Goal: Navigation & Orientation: Find specific page/section

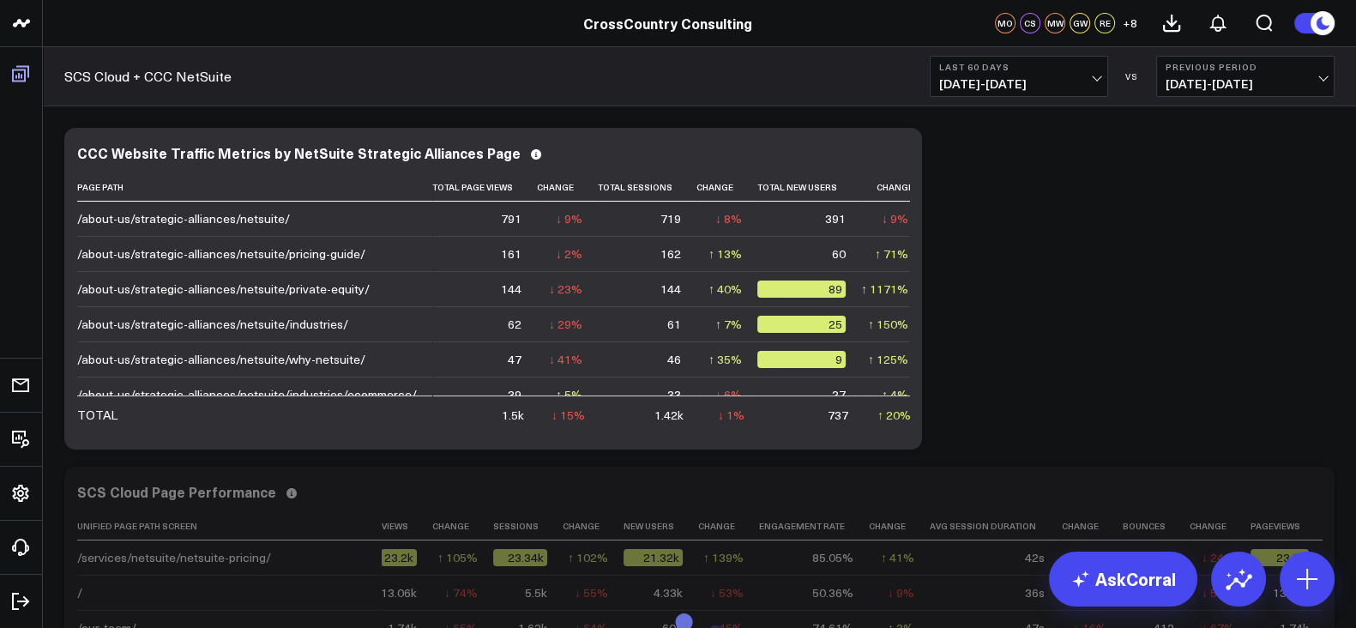
click at [21, 75] on link "Boards" at bounding box center [21, 73] width 32 height 31
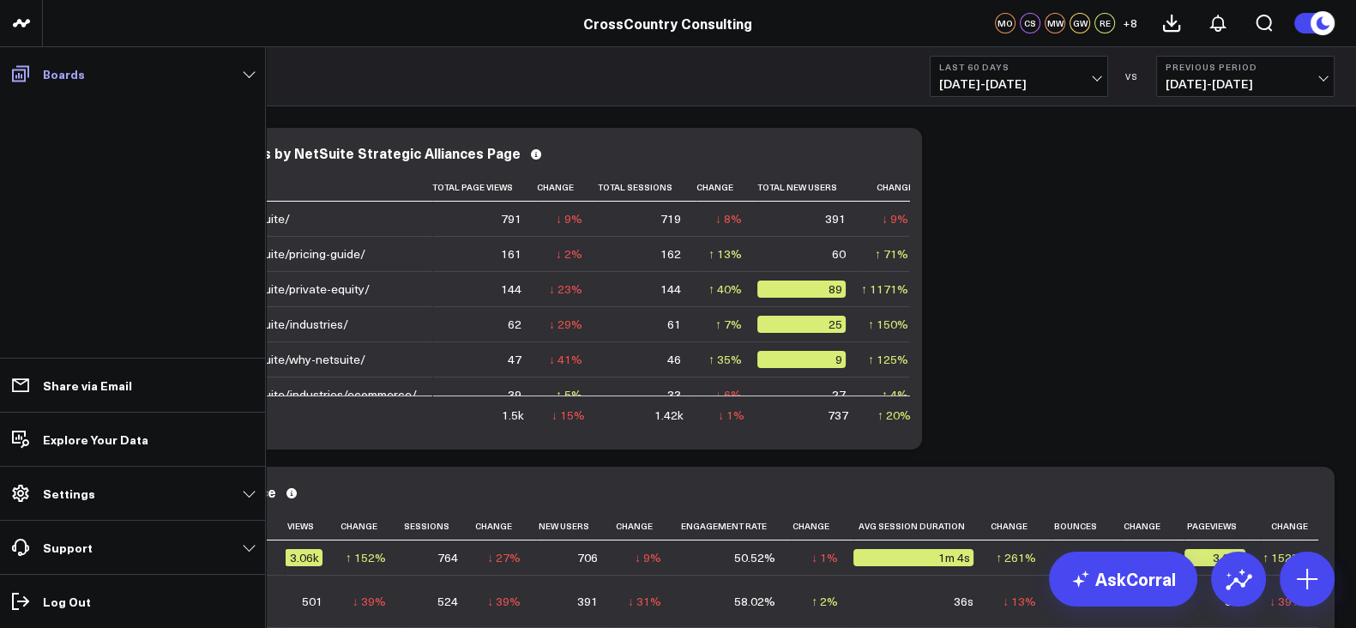
click at [239, 83] on link "Boards" at bounding box center [132, 73] width 255 height 31
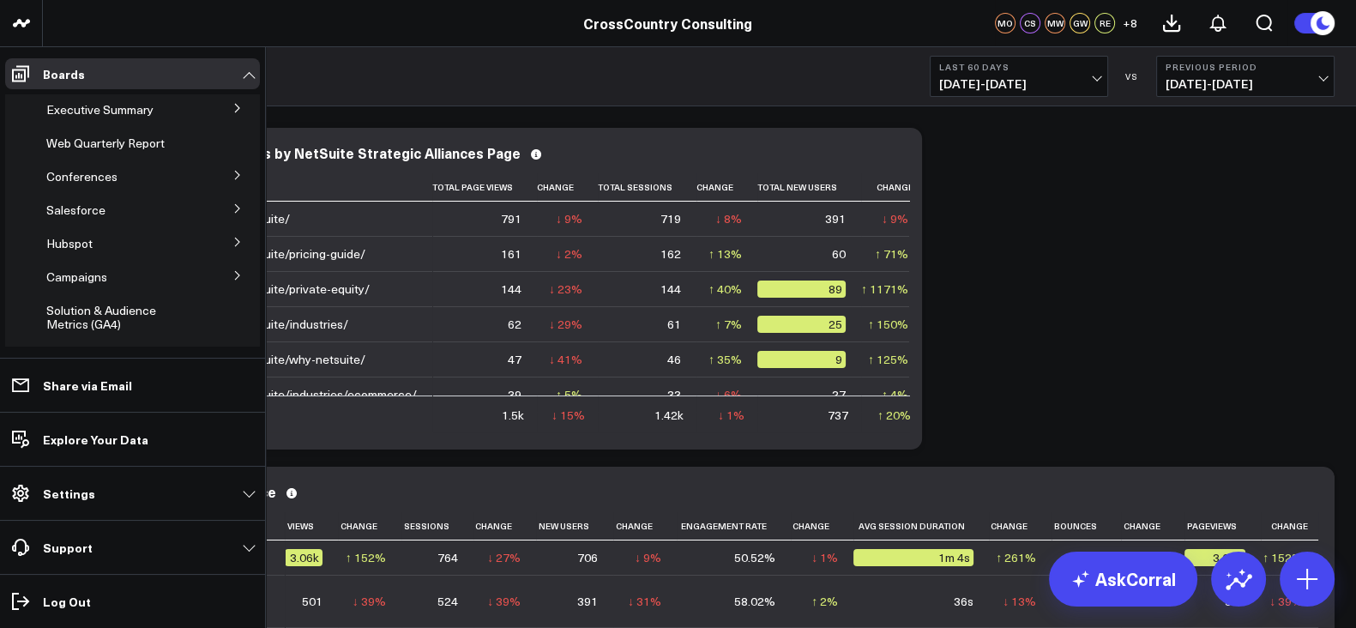
click at [232, 243] on icon at bounding box center [237, 242] width 10 height 10
click at [63, 249] on span "Hubspot" at bounding box center [69, 243] width 46 height 16
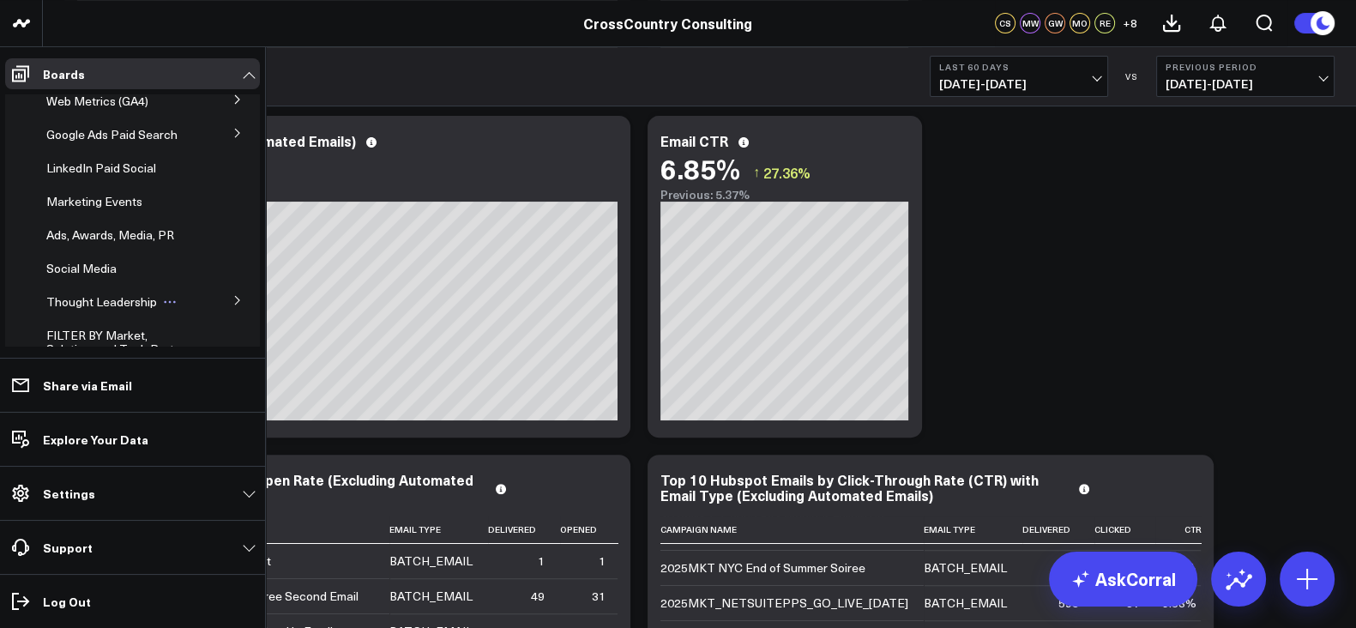
scroll to position [292, 0]
click at [75, 232] on div "Social Media" at bounding box center [123, 233] width 169 height 31
click at [73, 238] on span "Social Media" at bounding box center [81, 233] width 70 height 16
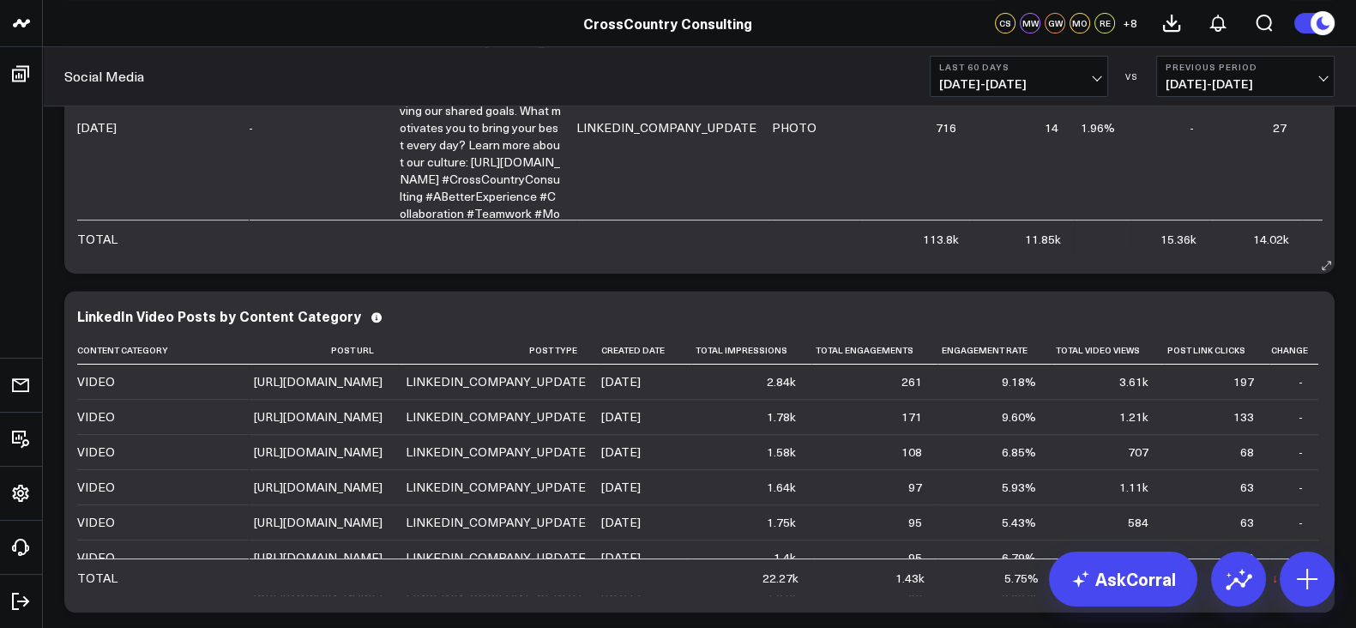
scroll to position [950, 0]
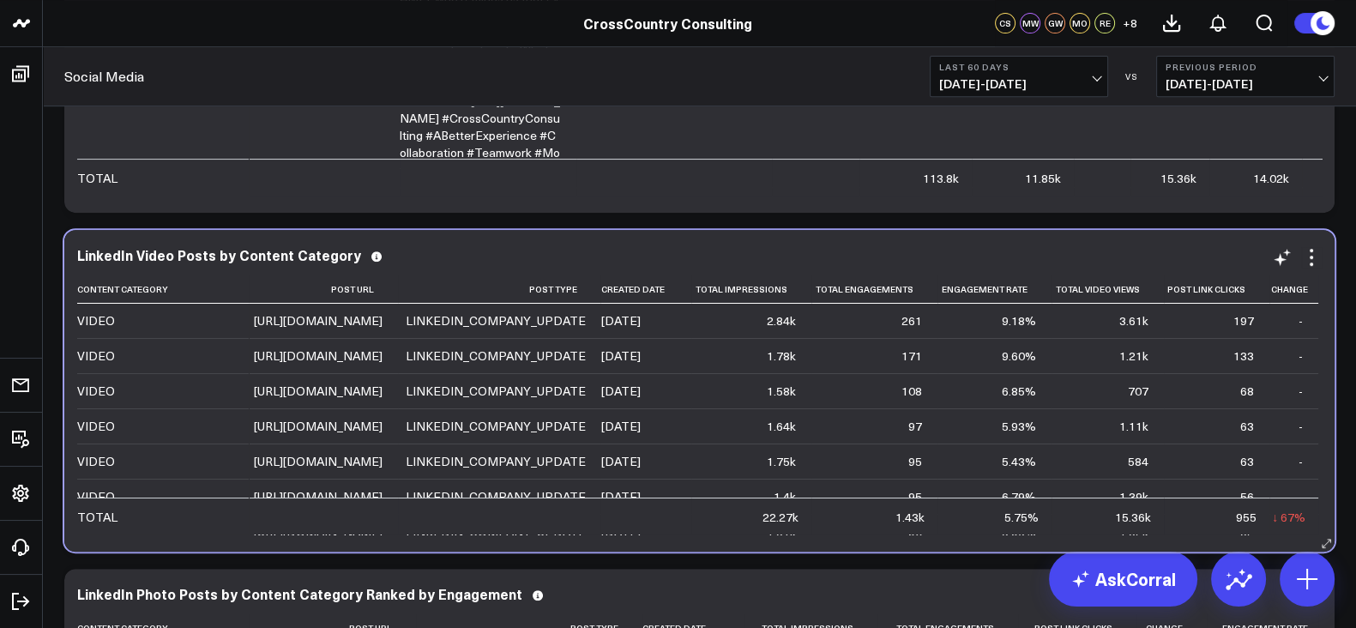
click at [383, 329] on div "[URL][DOMAIN_NAME]" at bounding box center [318, 320] width 129 height 17
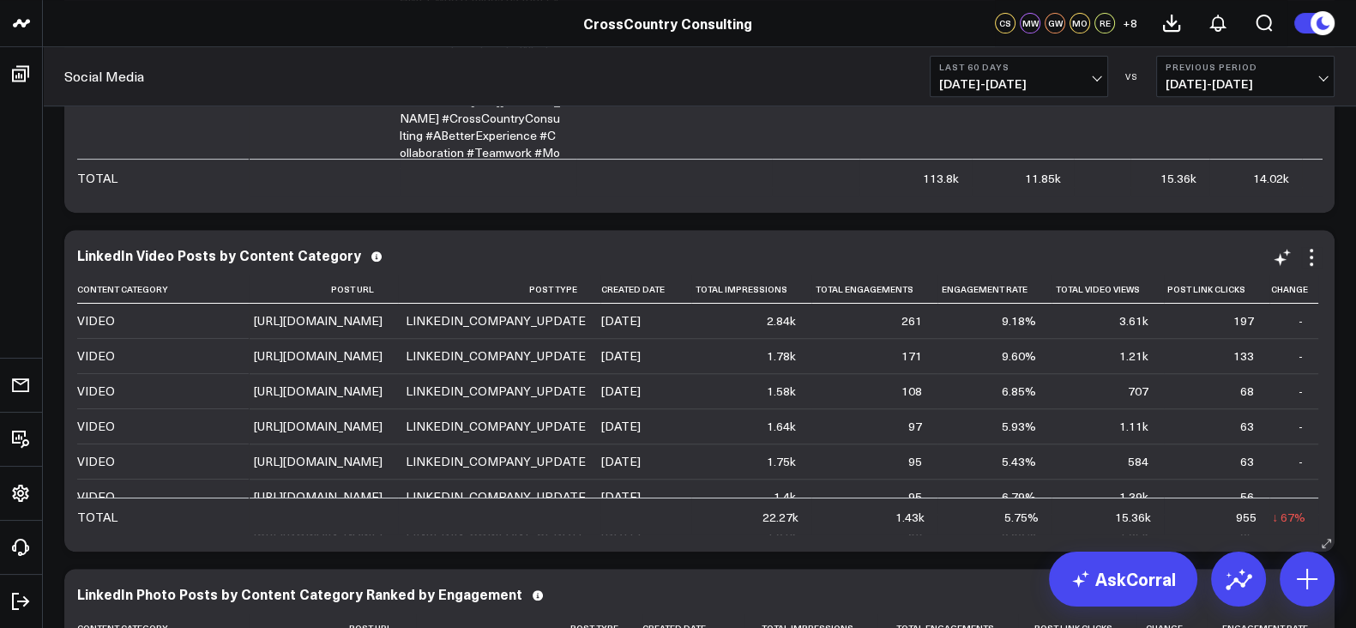
click at [244, 338] on td "VIDEO" at bounding box center [163, 321] width 172 height 34
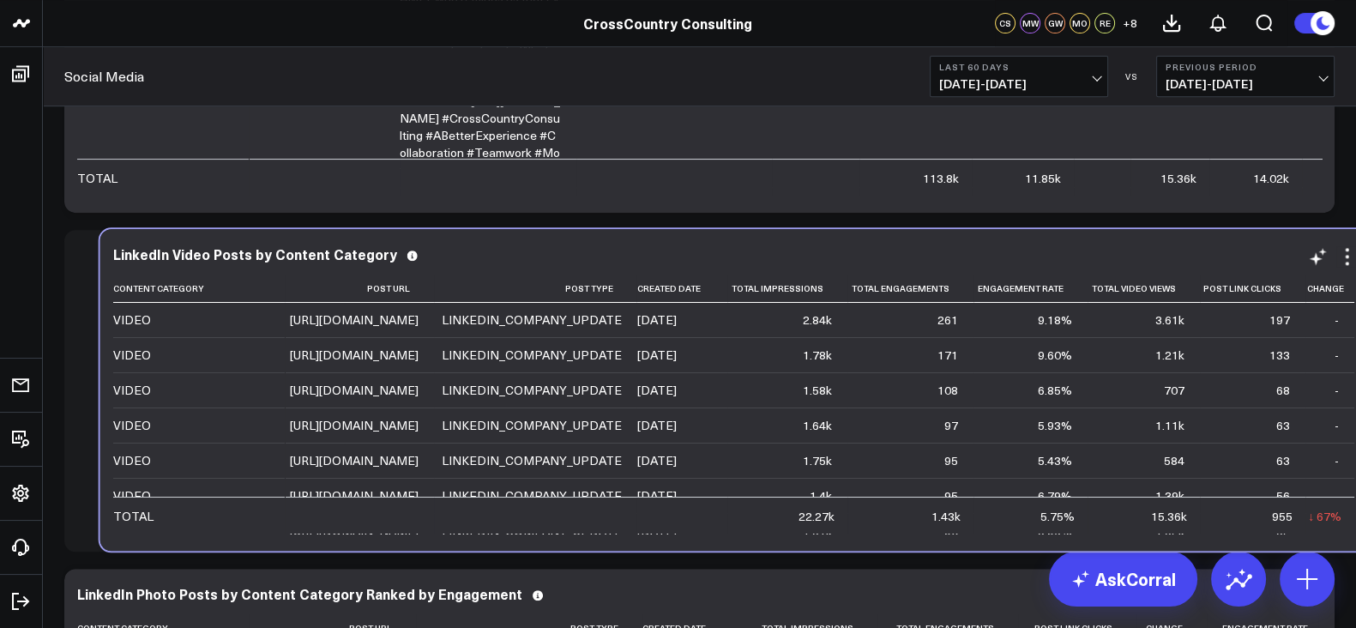
drag, startPoint x: 270, startPoint y: 362, endPoint x: 300, endPoint y: 360, distance: 30.1
click at [300, 337] on td "[URL][DOMAIN_NAME]" at bounding box center [359, 320] width 149 height 34
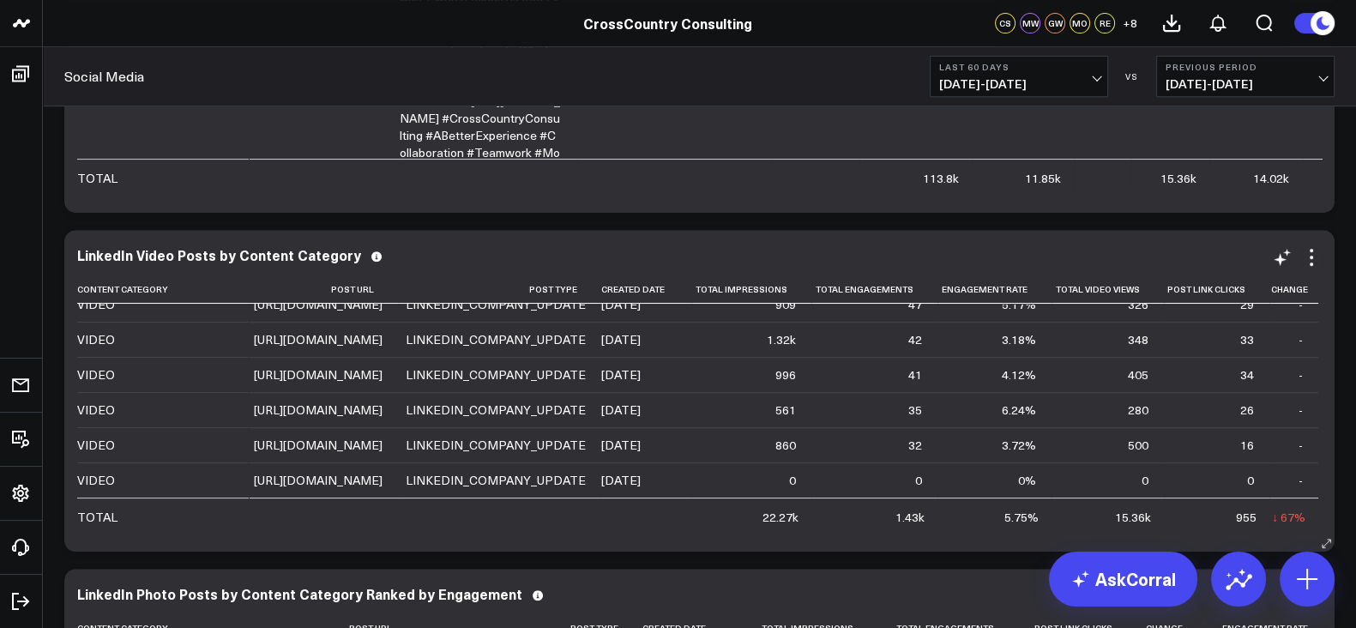
scroll to position [773, 0]
click at [1318, 259] on icon at bounding box center [1311, 257] width 21 height 21
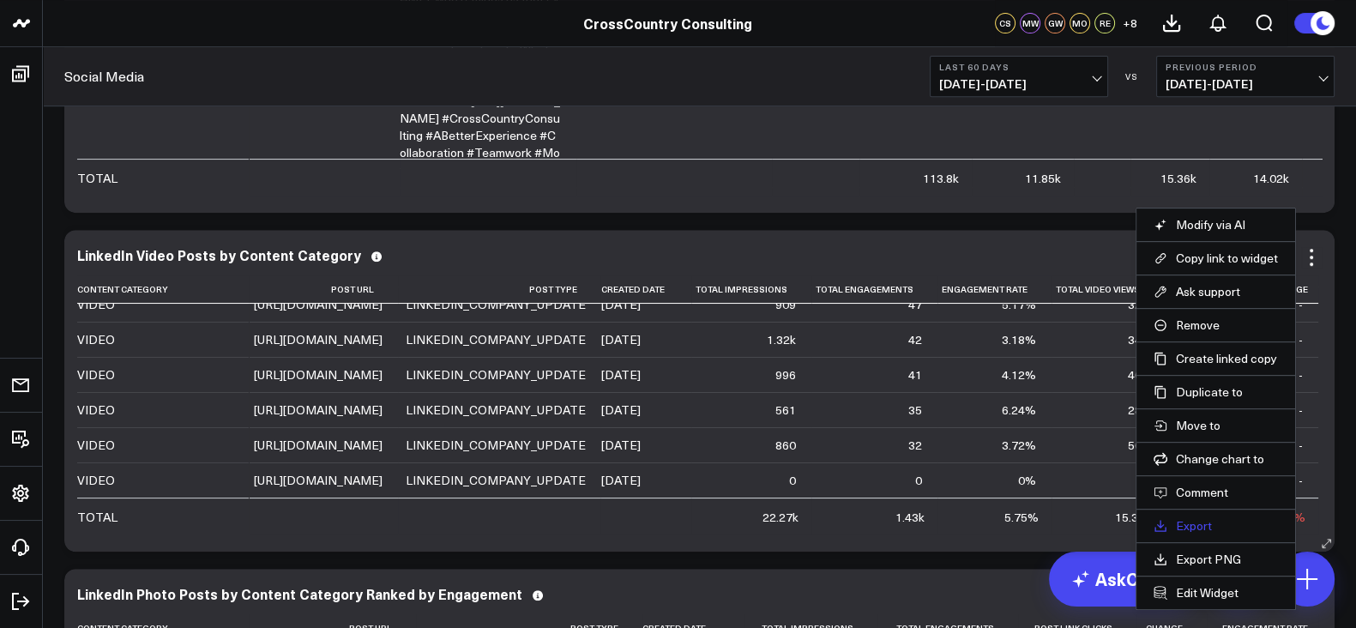
click at [1197, 518] on link "Export" at bounding box center [1216, 525] width 124 height 15
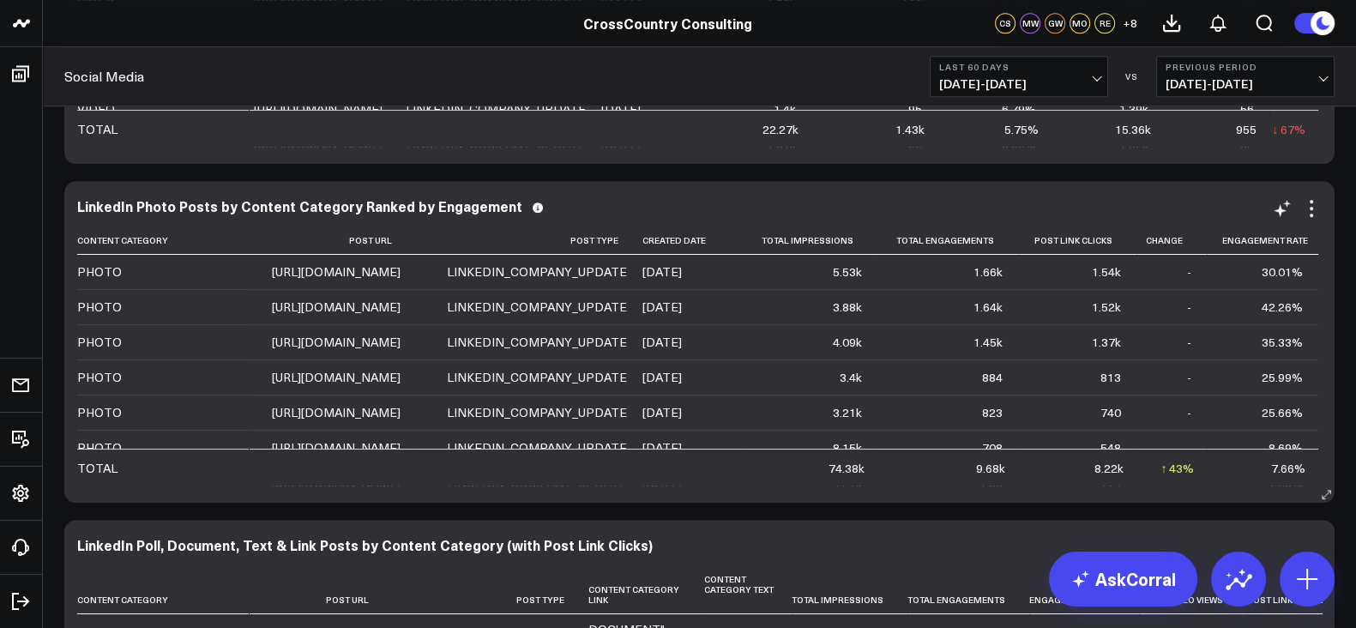
scroll to position [1339, 0]
click at [1313, 199] on icon at bounding box center [1311, 206] width 21 height 21
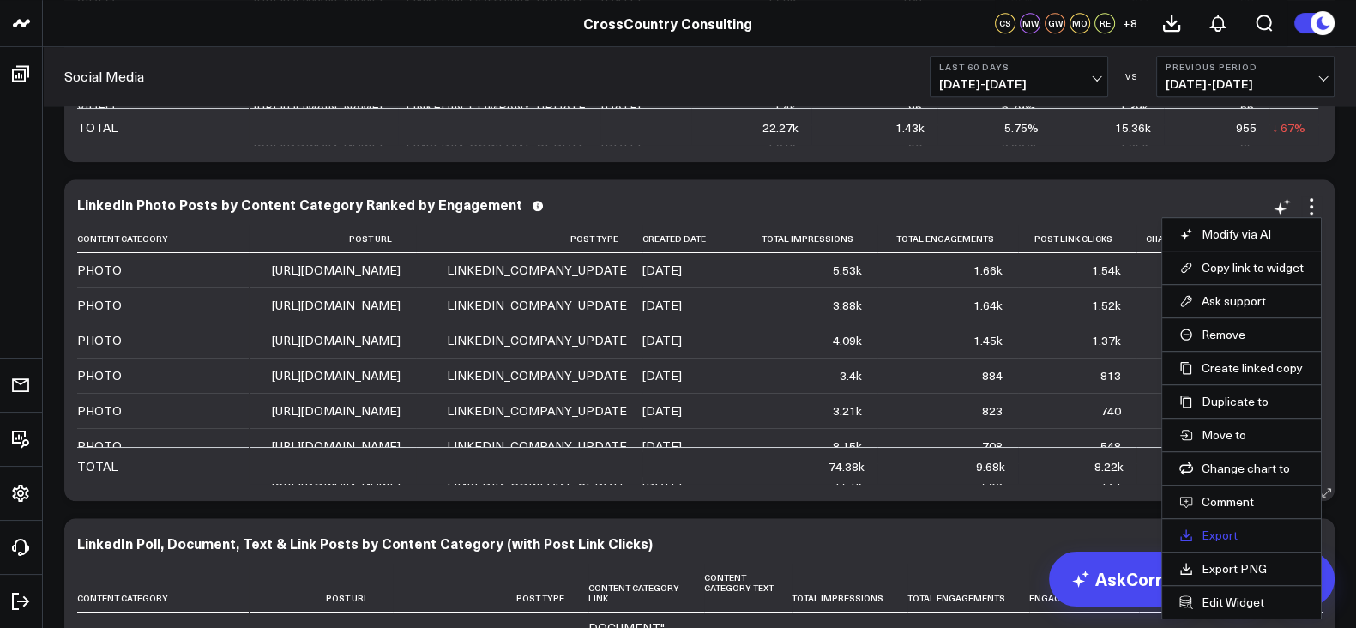
click at [1218, 533] on link "Export" at bounding box center [1241, 535] width 124 height 15
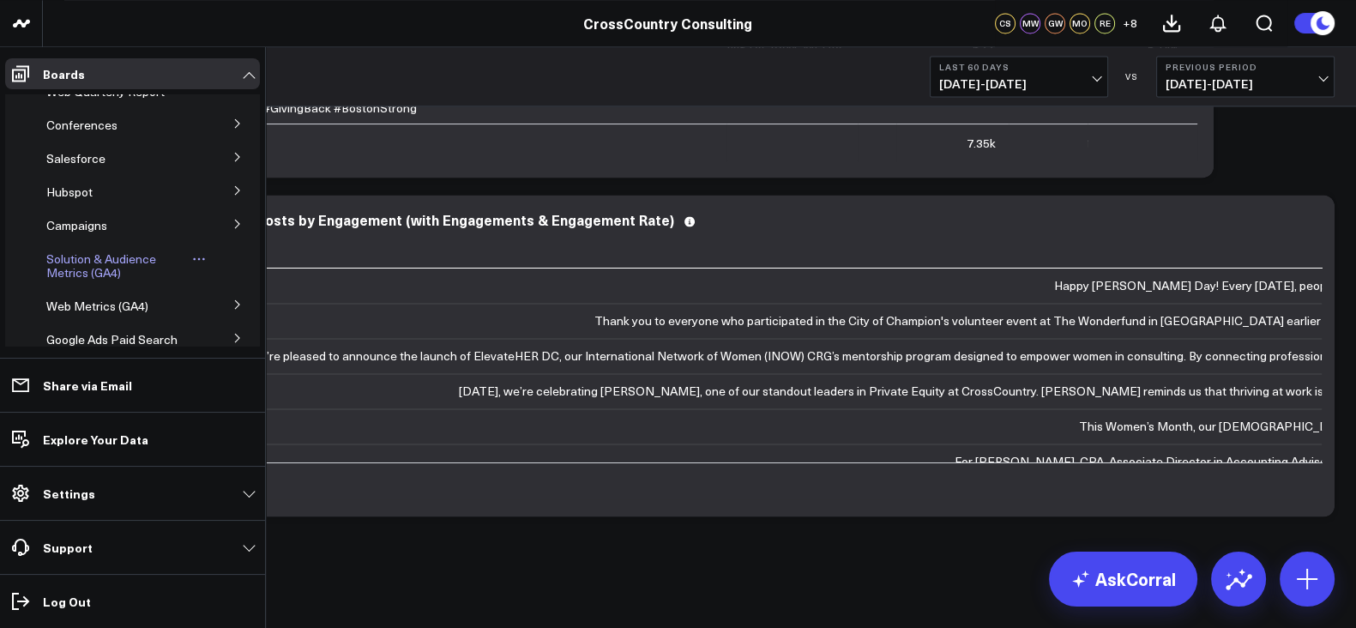
scroll to position [0, 0]
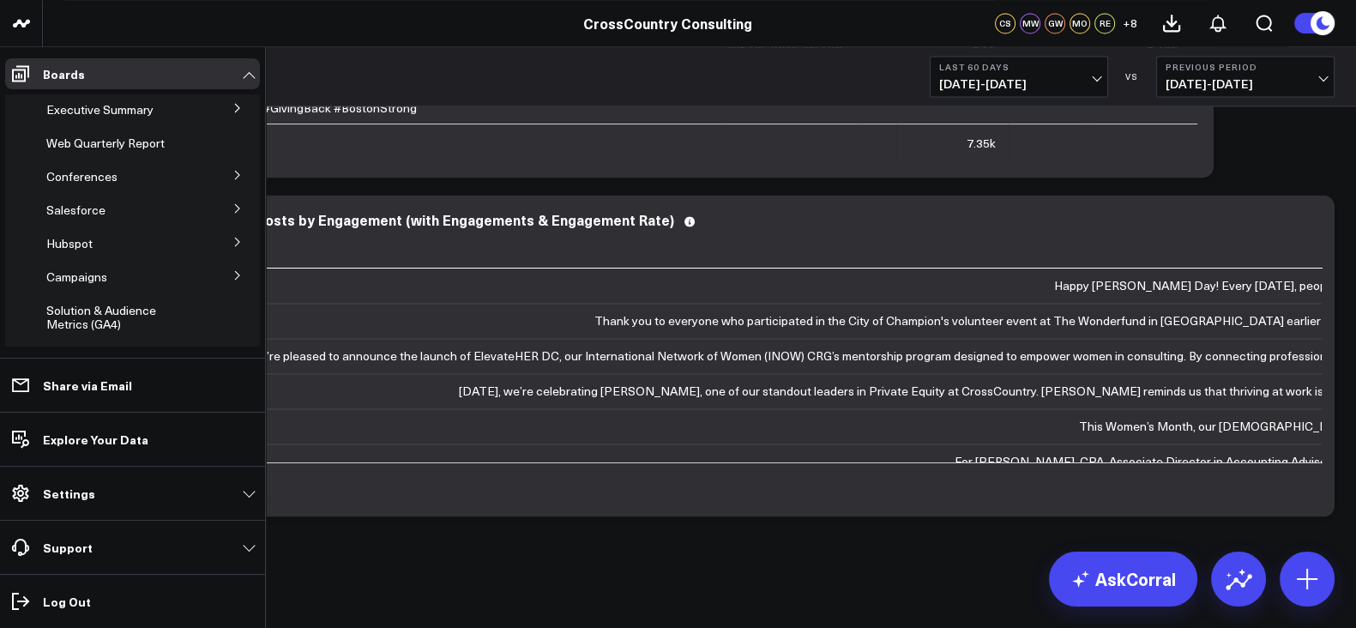
click at [221, 211] on button at bounding box center [237, 208] width 45 height 26
click at [116, 253] on span "Salesforce Marketing Dashboard (2025)" at bounding box center [116, 247] width 118 height 30
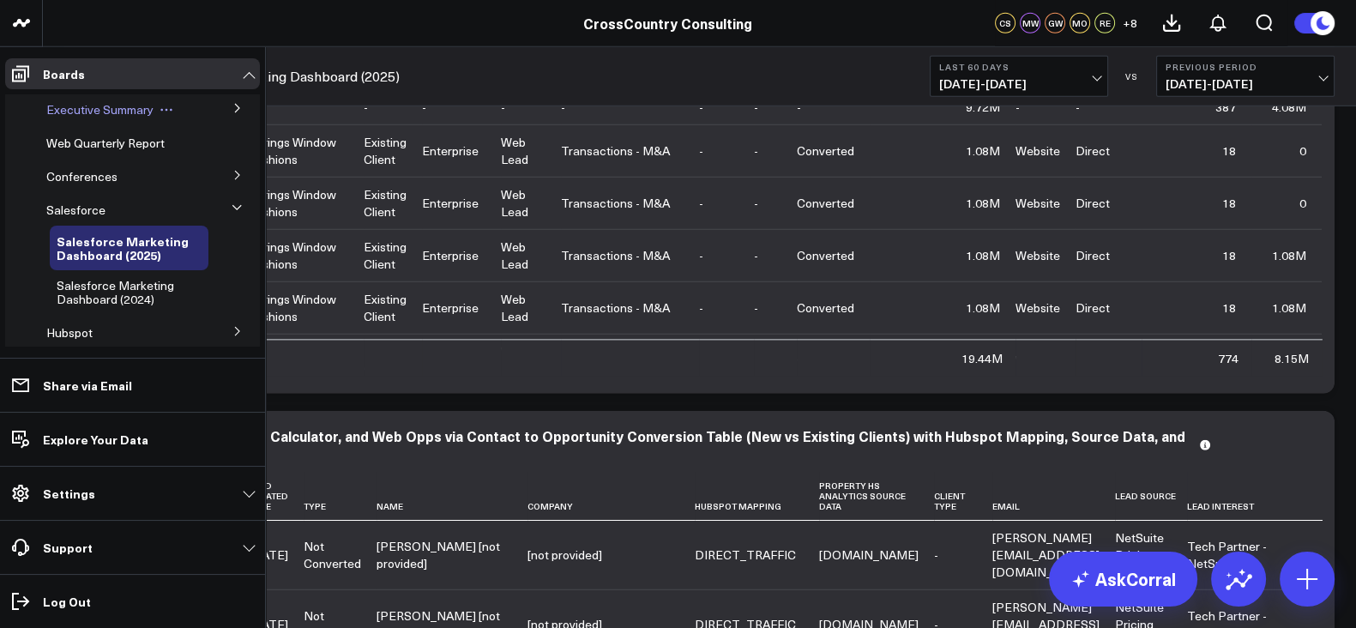
scroll to position [5905, 0]
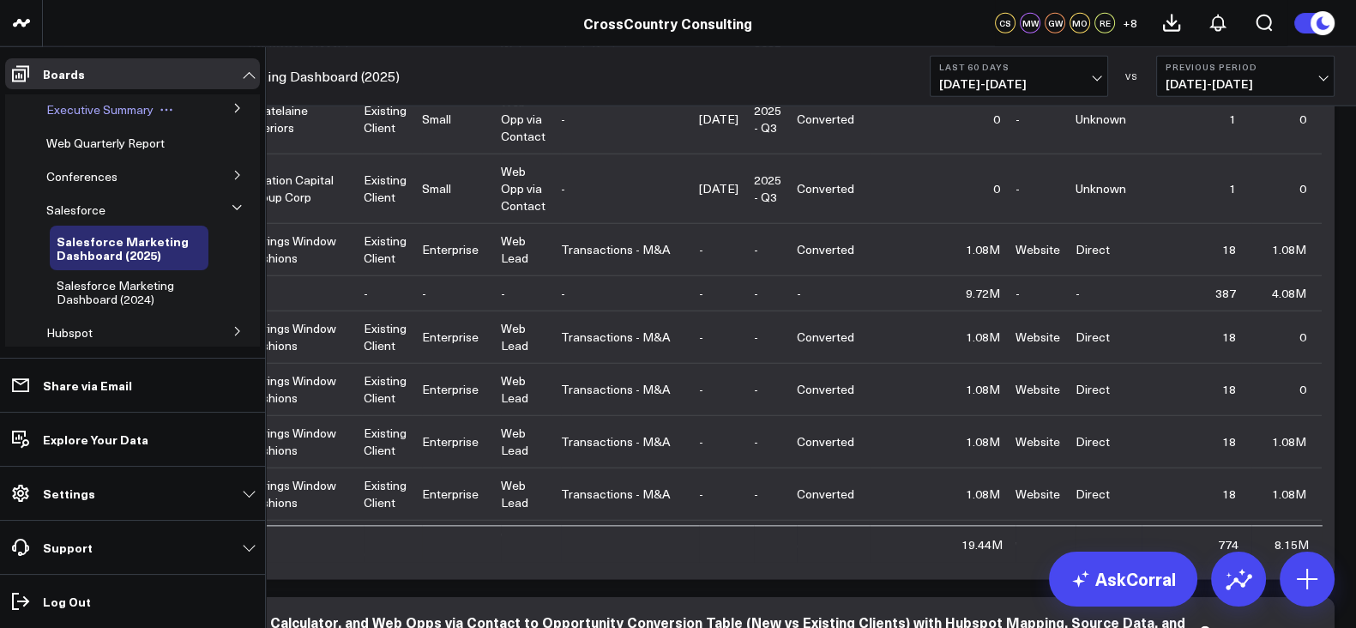
click at [110, 105] on span "Executive Summary" at bounding box center [99, 109] width 107 height 16
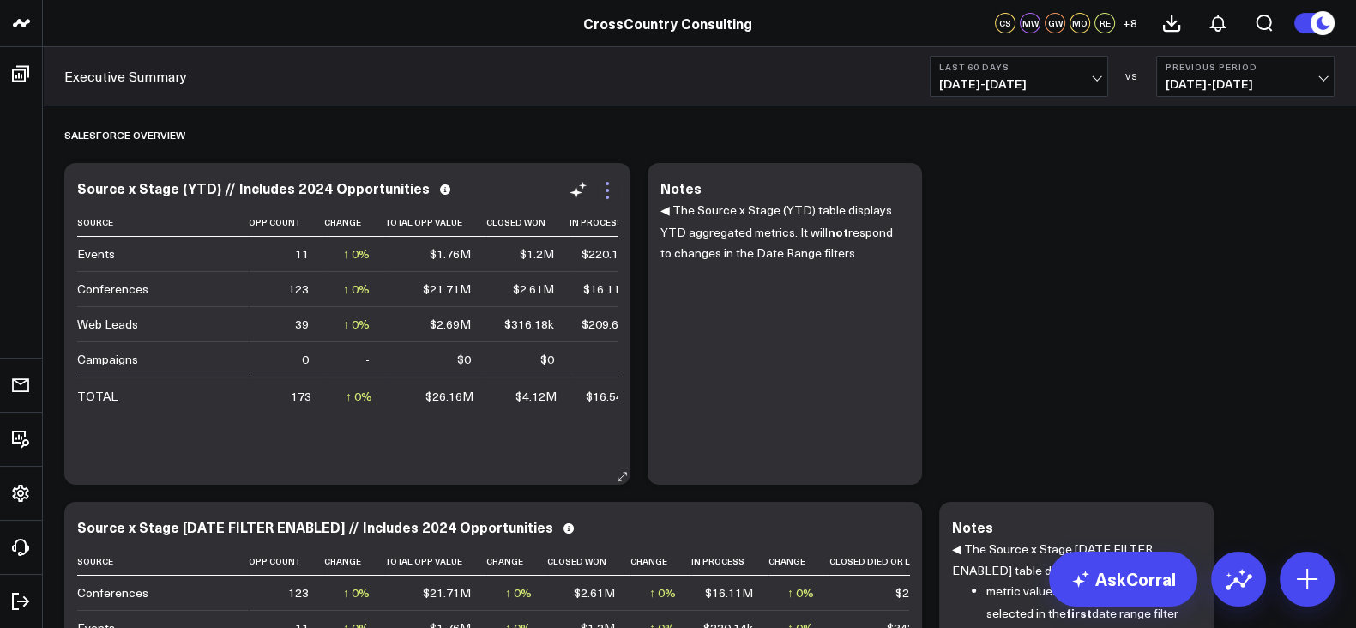
click at [614, 189] on icon at bounding box center [607, 190] width 21 height 21
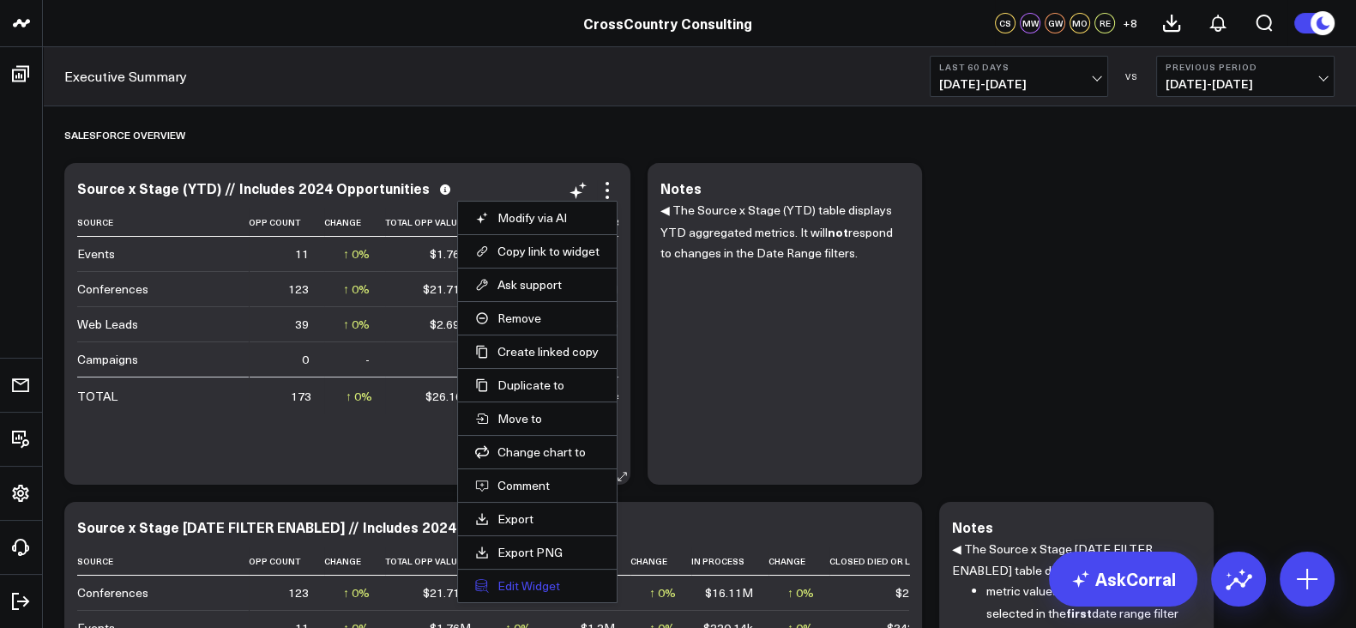
click at [536, 579] on button "Edit Widget" at bounding box center [537, 585] width 124 height 15
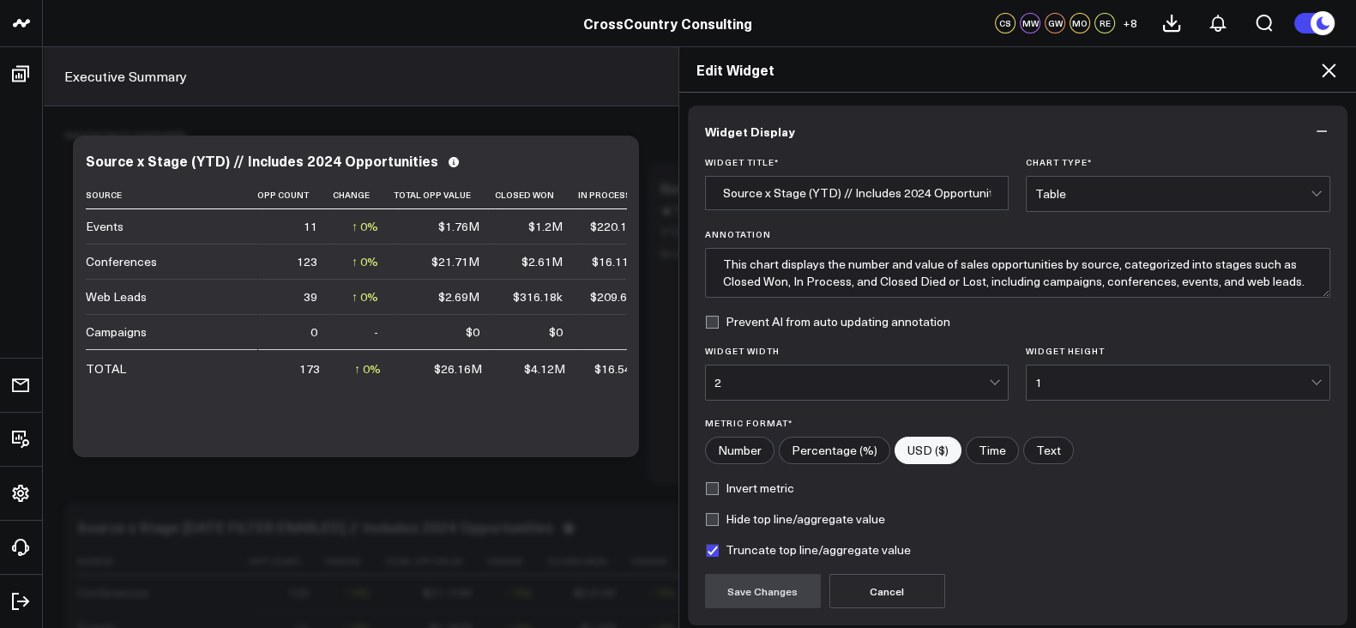
scroll to position [136, 0]
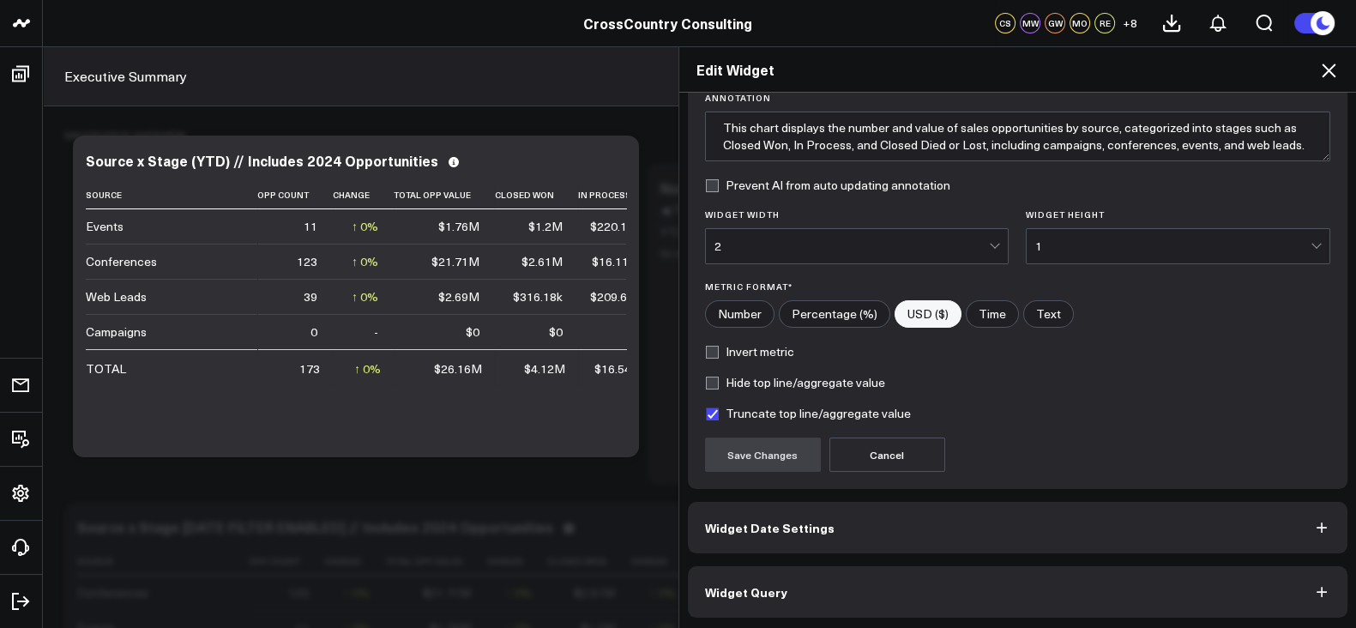
click at [836, 607] on button "Widget Query" at bounding box center [1018, 591] width 661 height 51
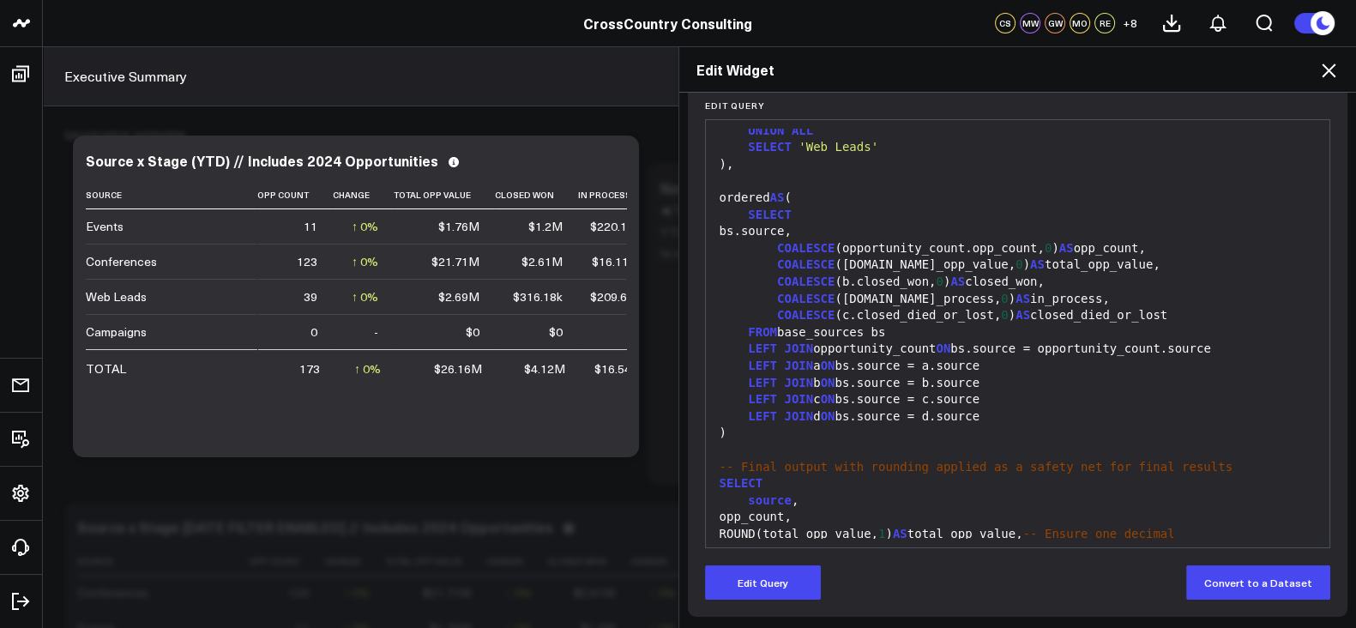
scroll to position [3025, 0]
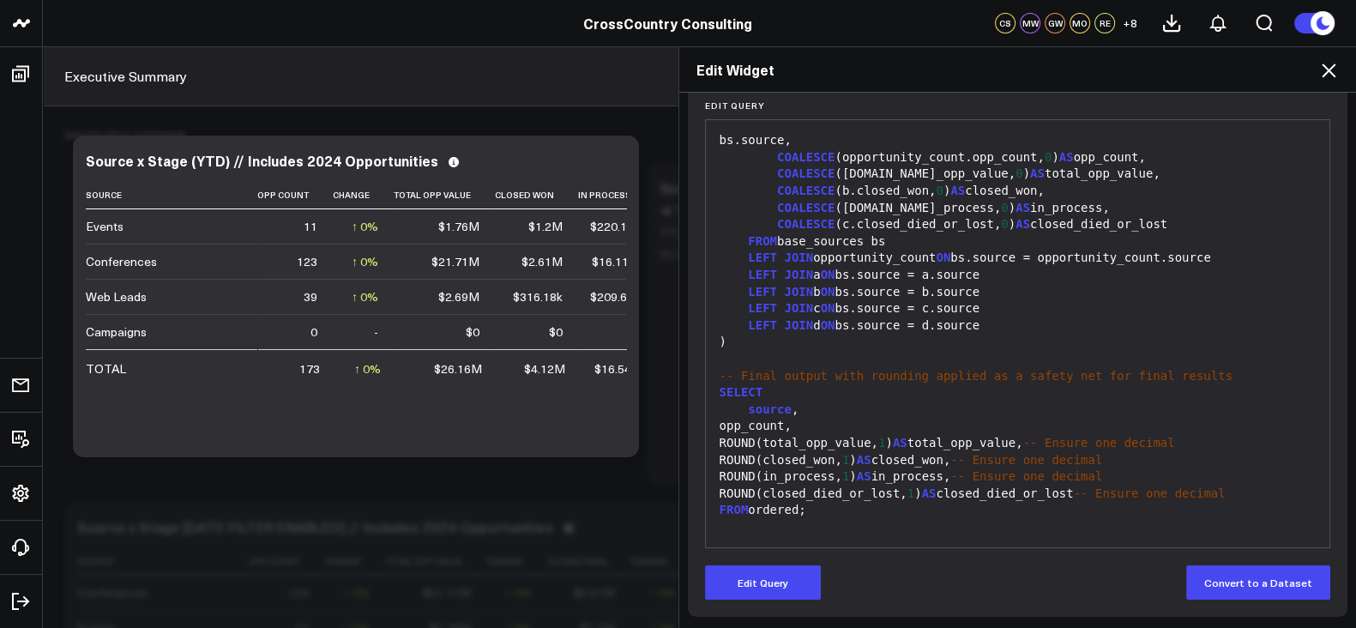
click at [1321, 71] on icon at bounding box center [1328, 70] width 21 height 21
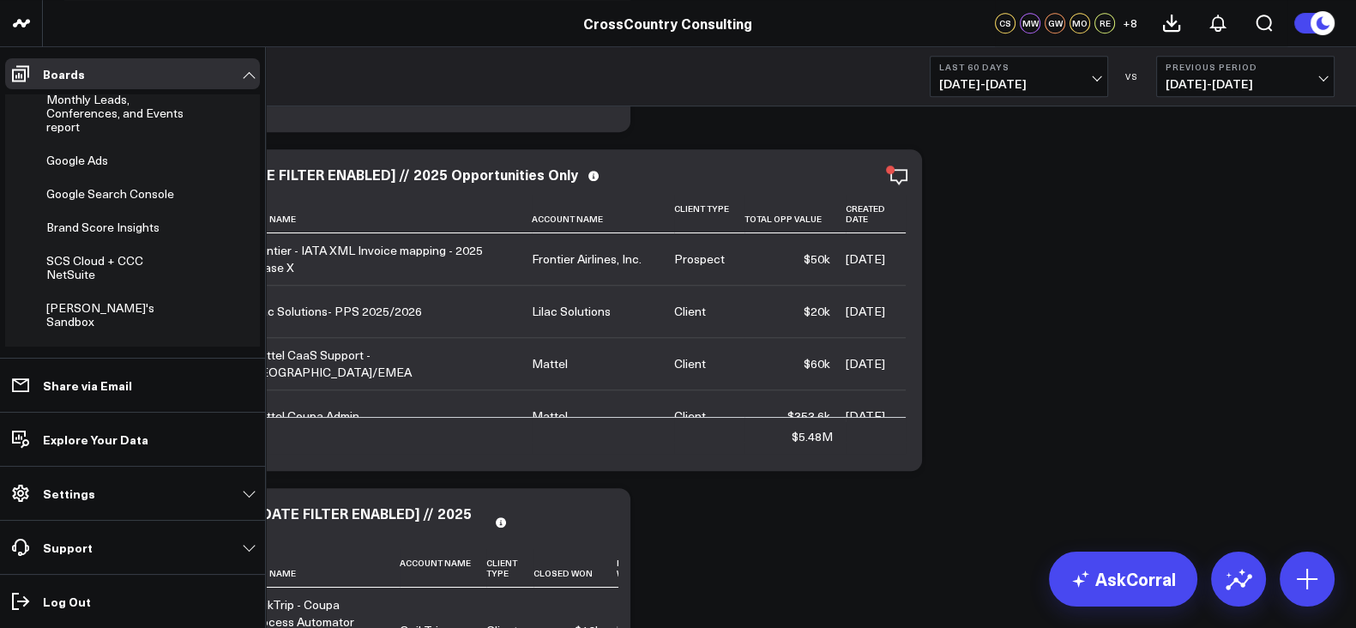
scroll to position [605, 0]
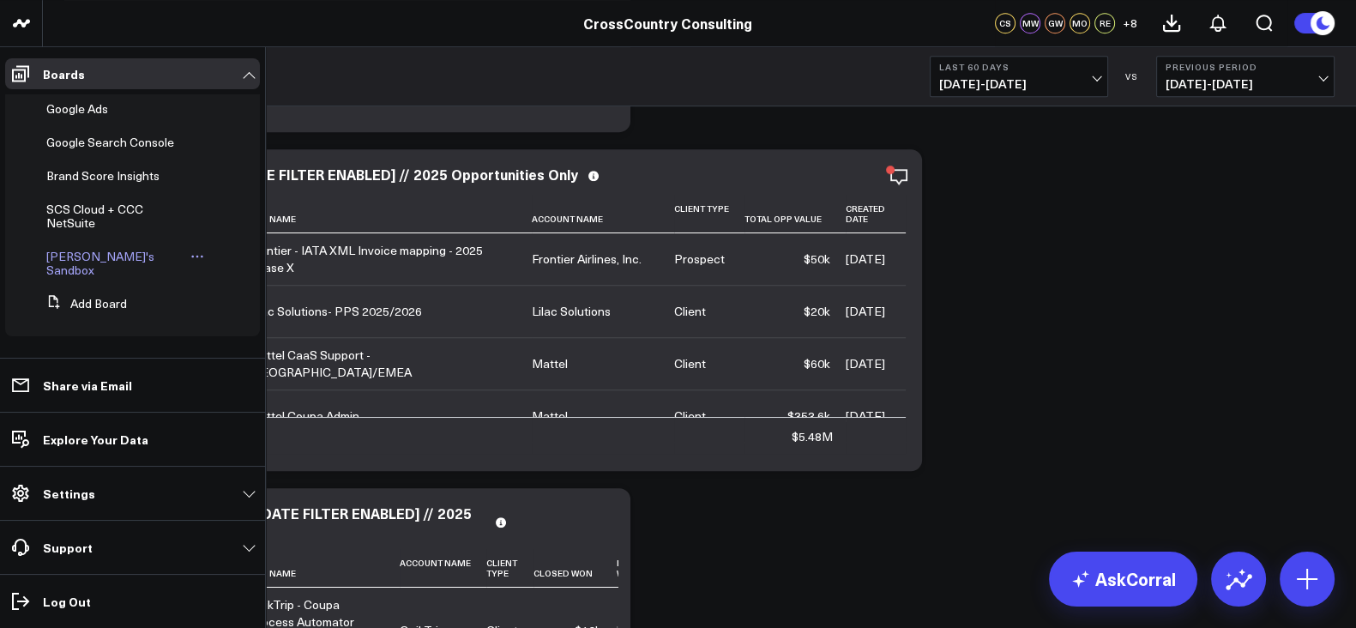
click at [95, 263] on span "[PERSON_NAME]'s Sandbox" at bounding box center [100, 263] width 108 height 30
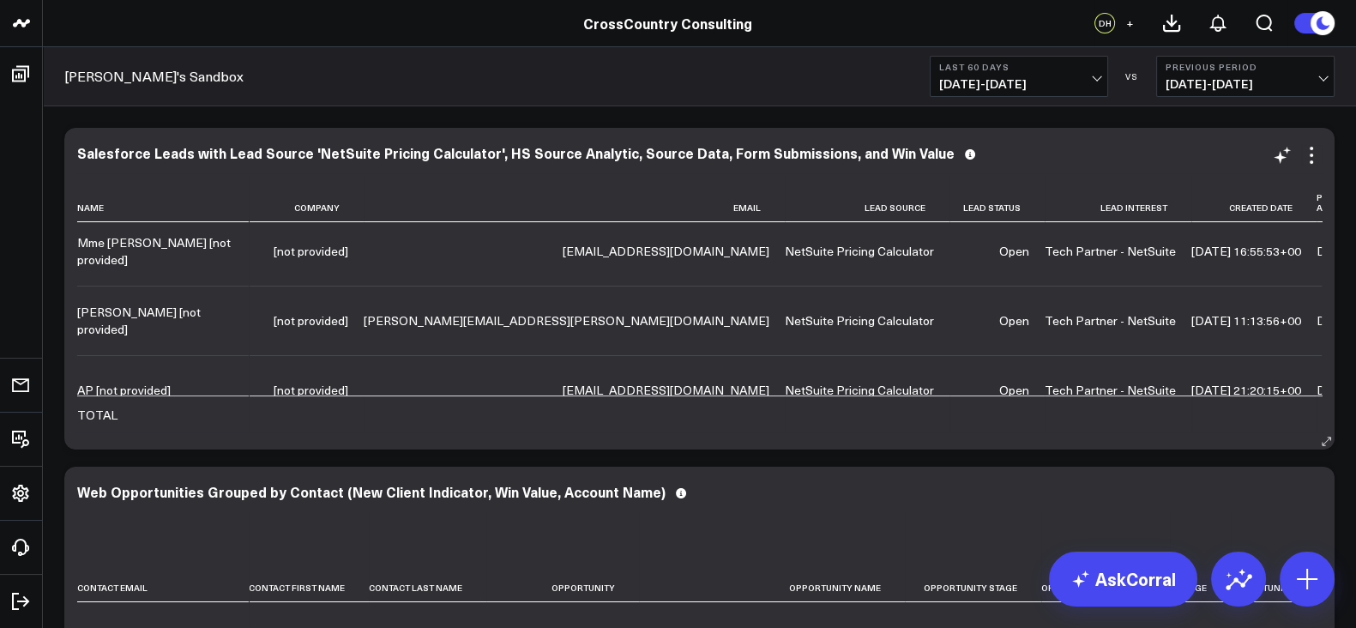
scroll to position [184, 0]
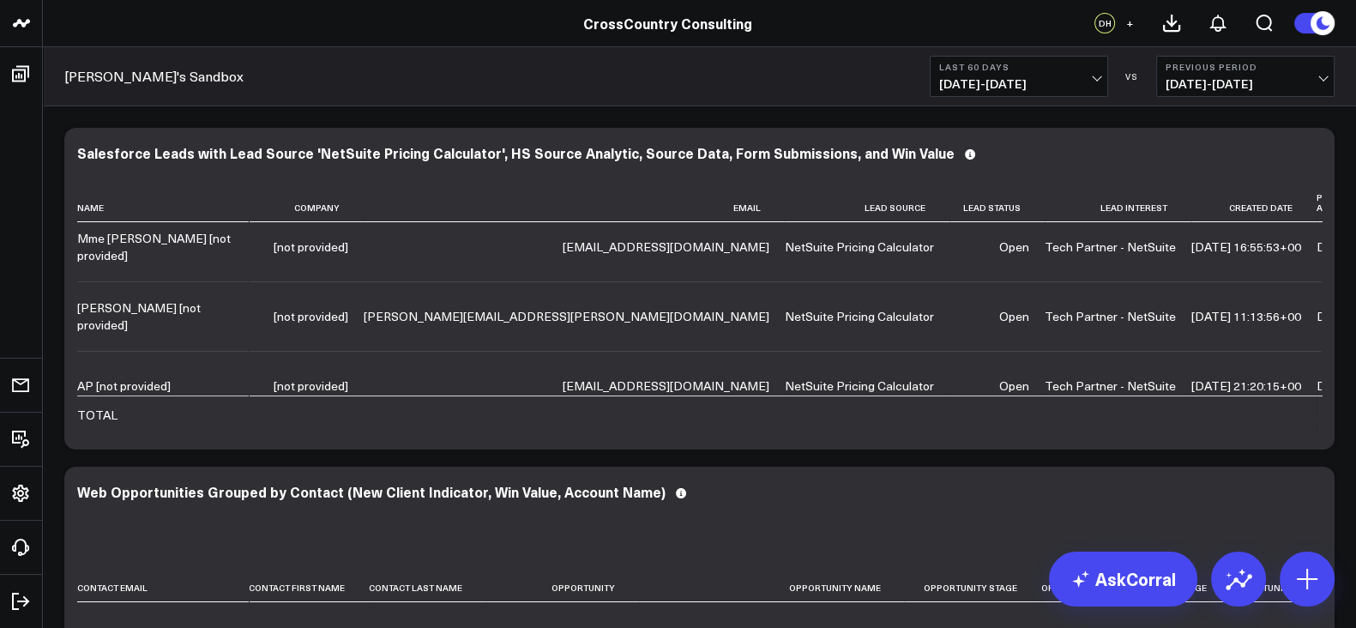
click at [1003, 62] on b "Last 60 Days" at bounding box center [1019, 67] width 160 height 10
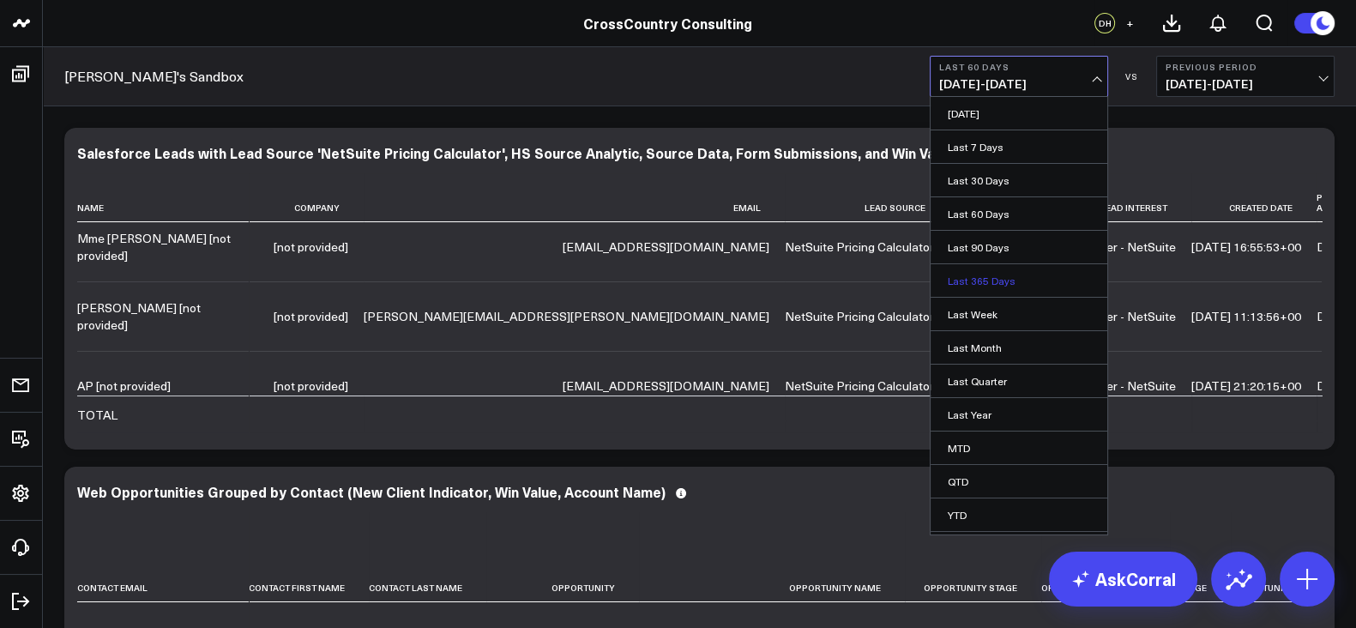
click at [963, 284] on link "Last 365 Days" at bounding box center [1019, 280] width 177 height 33
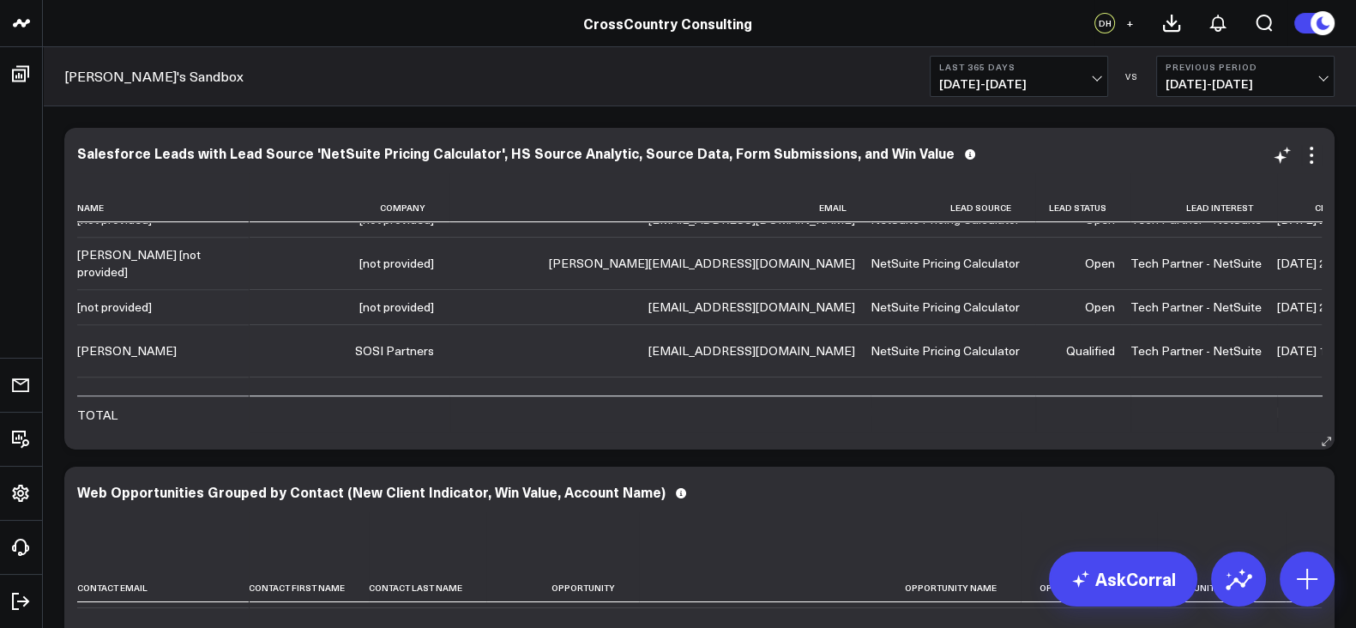
scroll to position [975, 0]
